Goal: Task Accomplishment & Management: Use online tool/utility

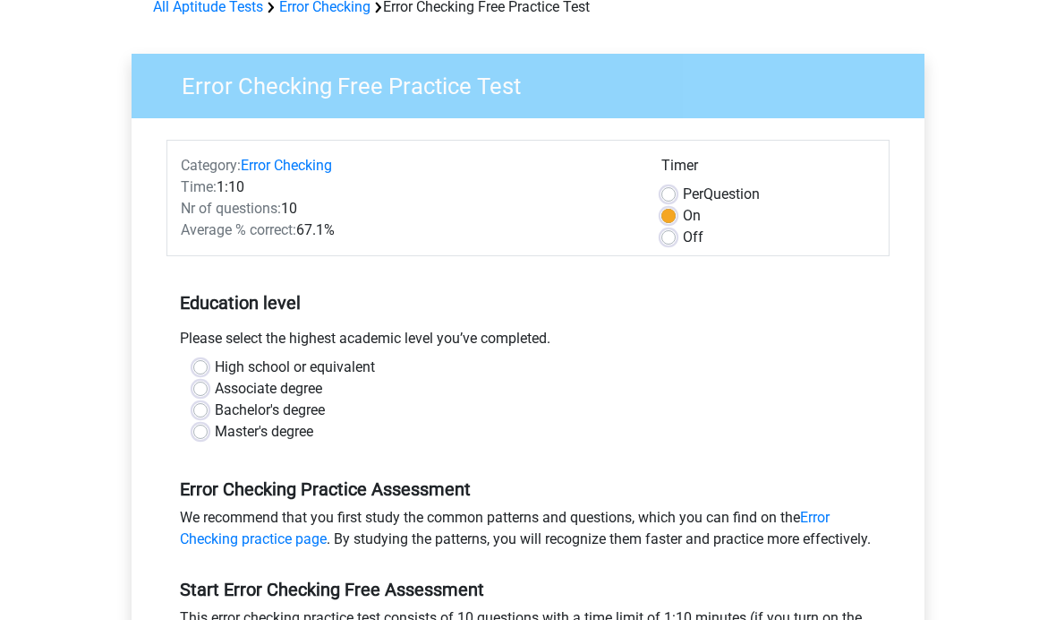
scroll to position [120, 0]
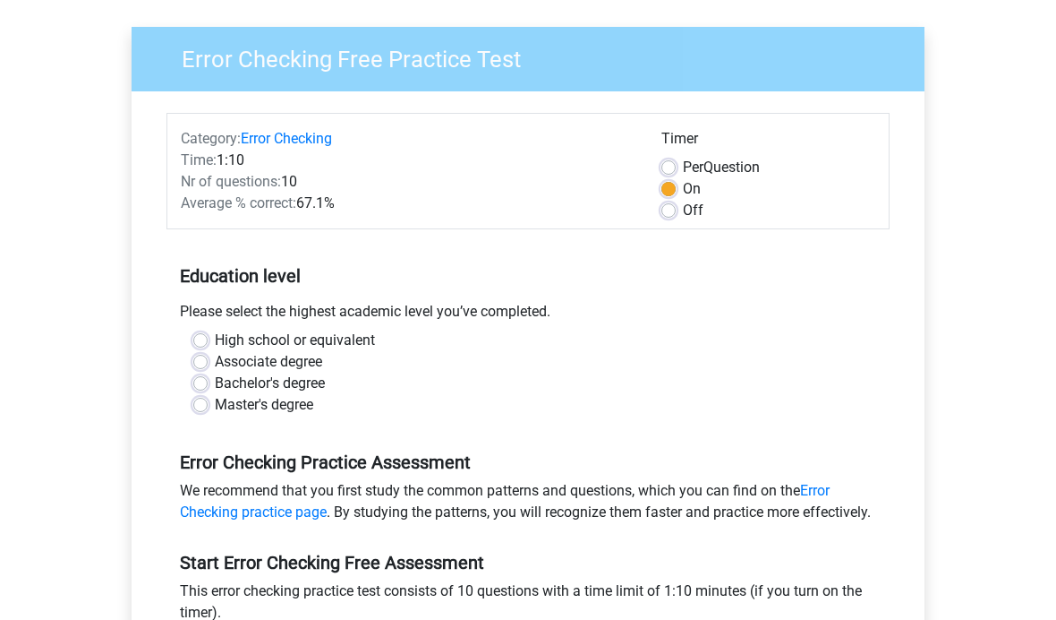
click at [215, 335] on label "High school or equivalent" at bounding box center [295, 339] width 160 height 21
click at [203, 335] on input "High school or equivalent" at bounding box center [200, 338] width 14 height 18
radio input "true"
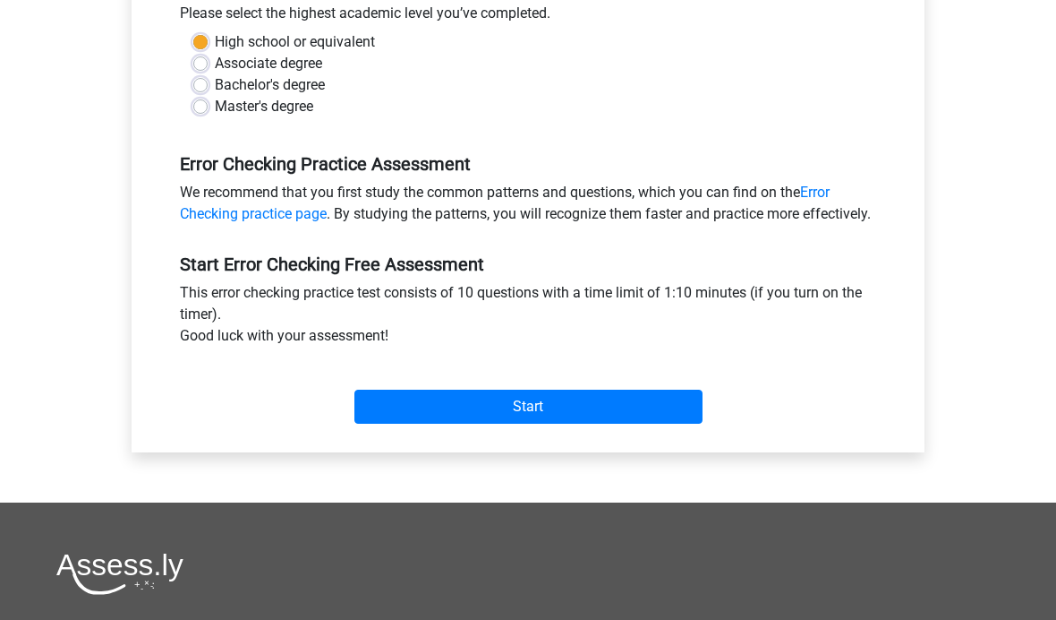
scroll to position [478, 0]
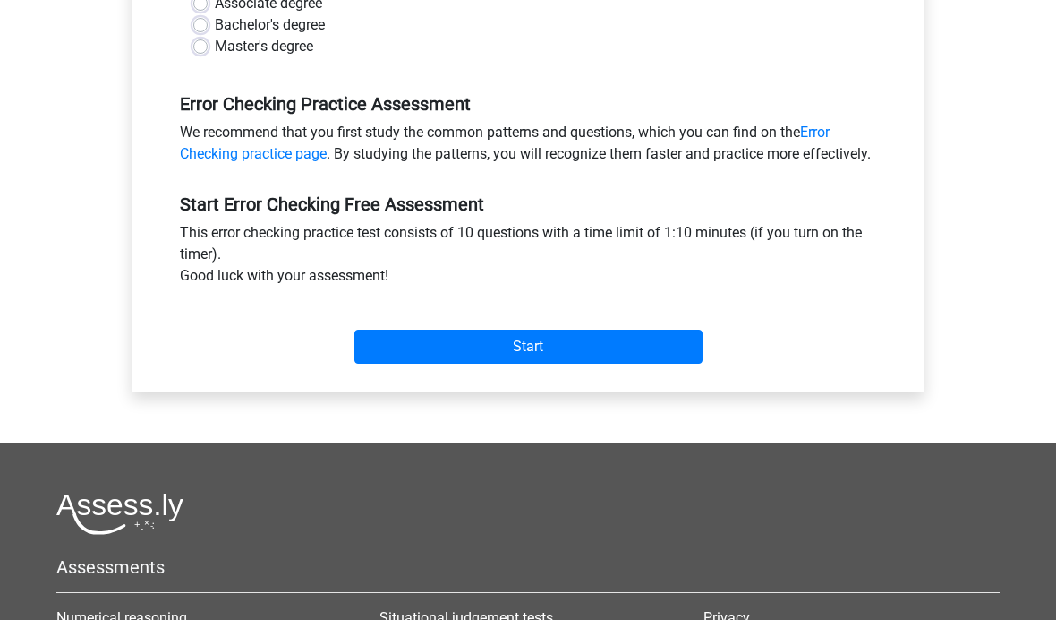
click at [648, 363] on input "Start" at bounding box center [529, 346] width 348 height 34
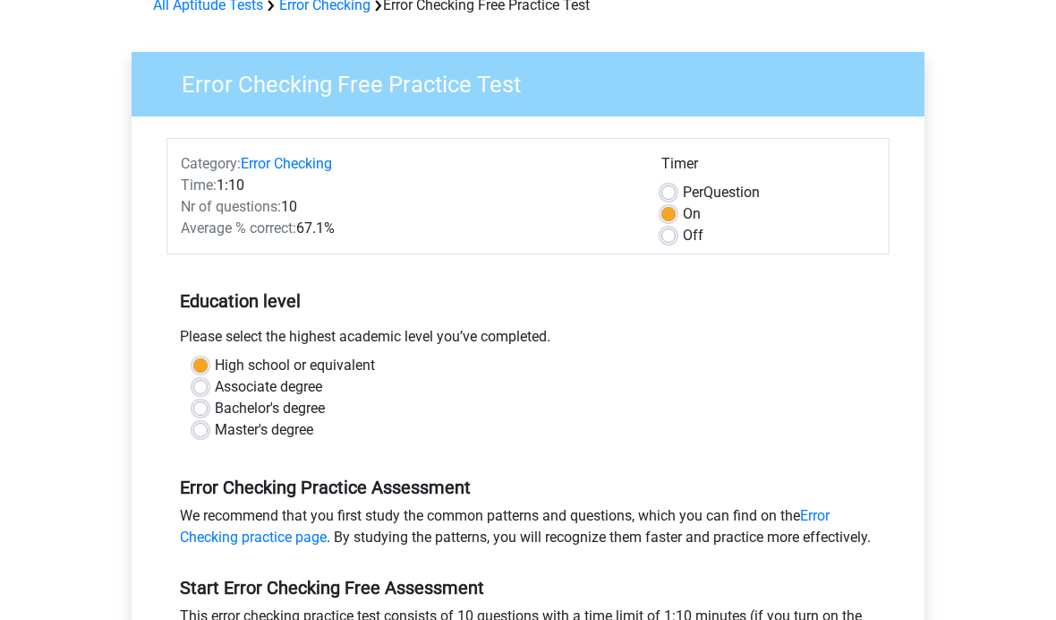
scroll to position [97, 0]
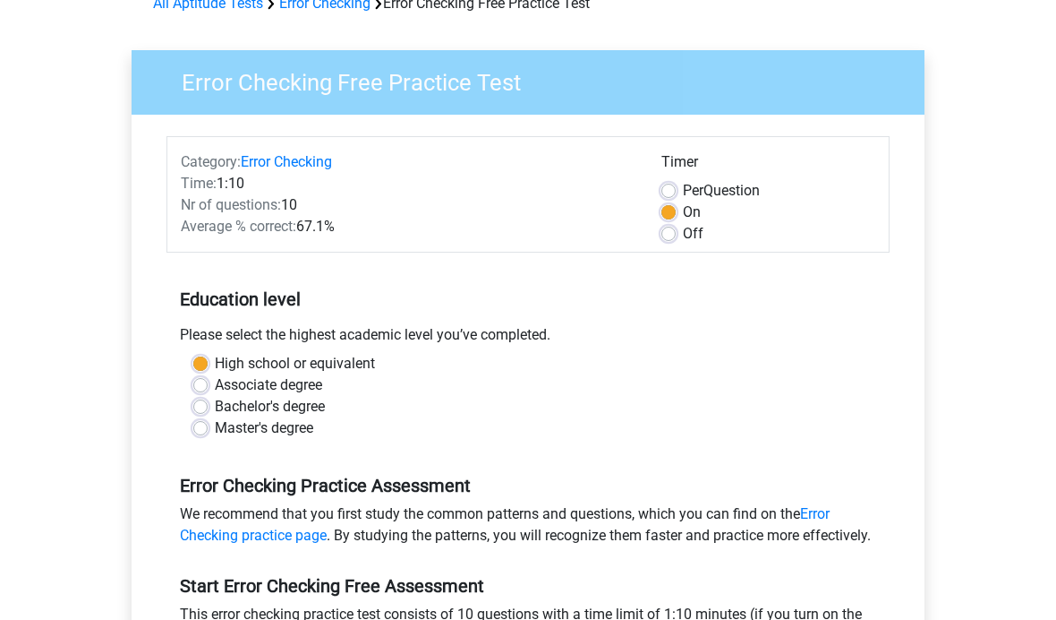
click at [683, 191] on label "Per Question" at bounding box center [721, 190] width 77 height 21
click at [674, 191] on input "Per Question" at bounding box center [669, 189] width 14 height 18
radio input "true"
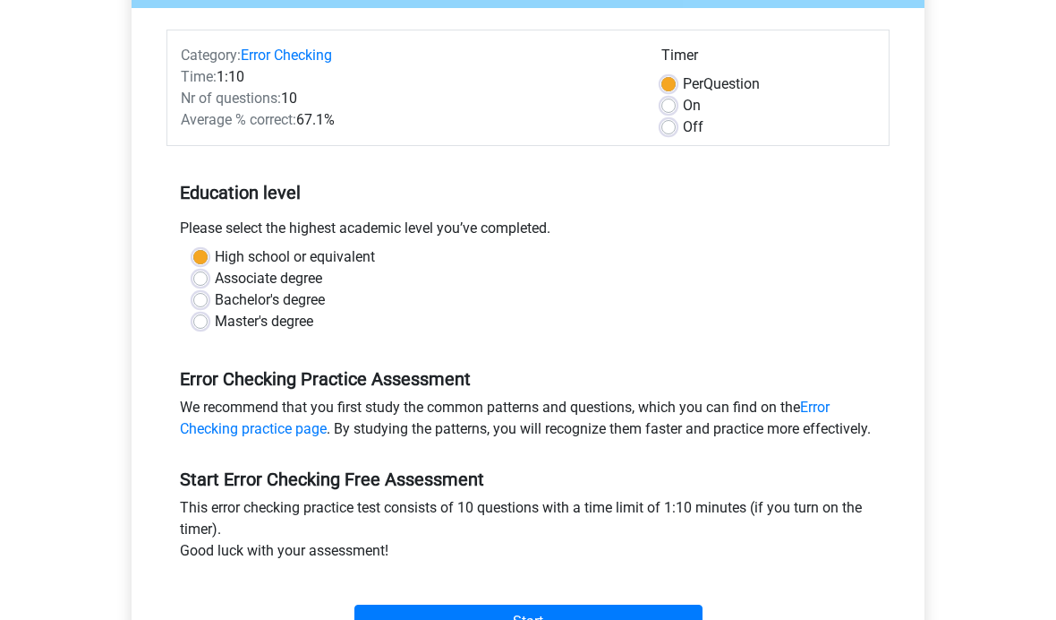
scroll to position [243, 0]
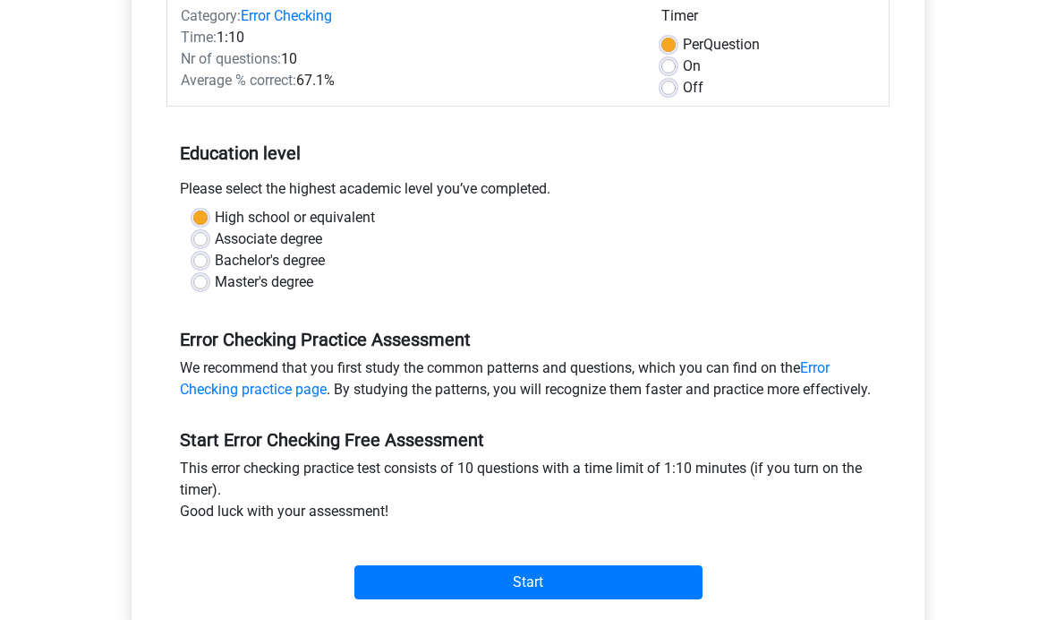
click at [192, 270] on div "High school or equivalent Associate degree Bachelor's degree Master's degree" at bounding box center [528, 250] width 697 height 86
click at [215, 268] on label "Bachelor's degree" at bounding box center [270, 260] width 110 height 21
click at [196, 268] on input "Bachelor's degree" at bounding box center [200, 259] width 14 height 18
radio input "true"
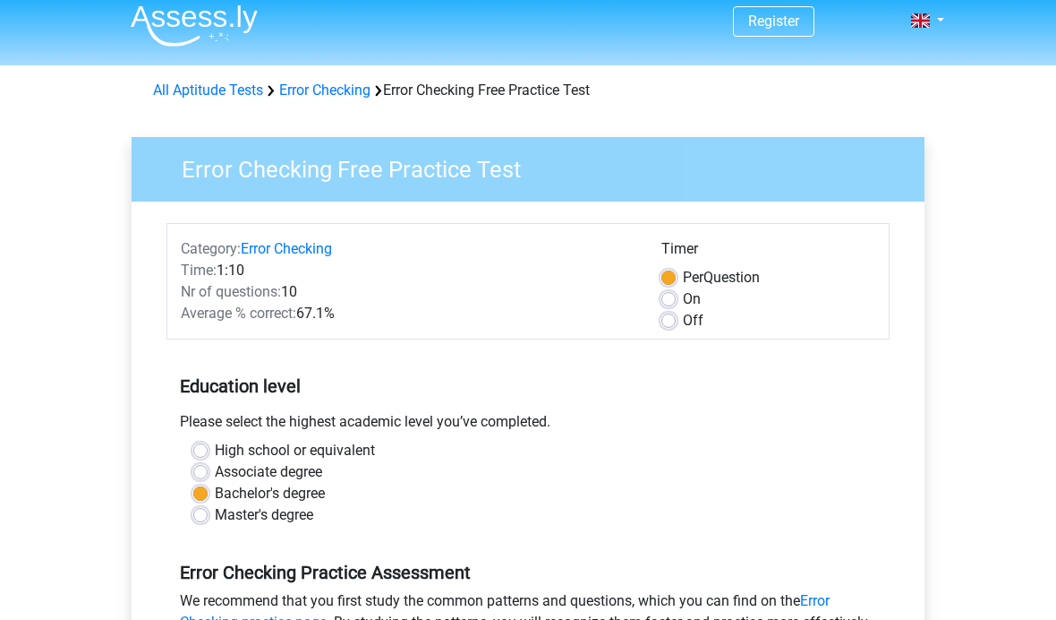
scroll to position [0, 0]
